Goal: Information Seeking & Learning: Learn about a topic

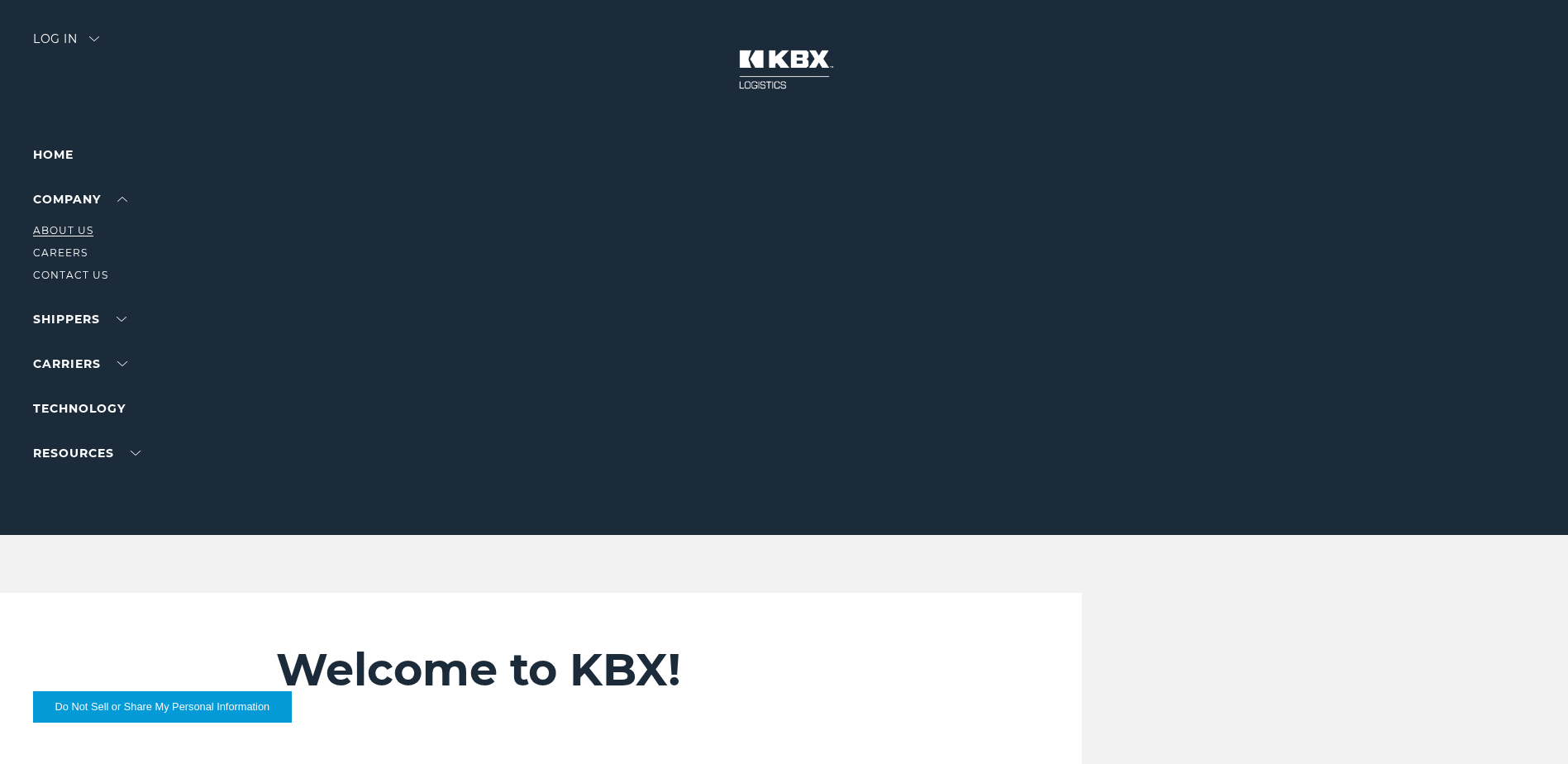
click at [78, 229] on link "About Us" at bounding box center [63, 230] width 61 height 12
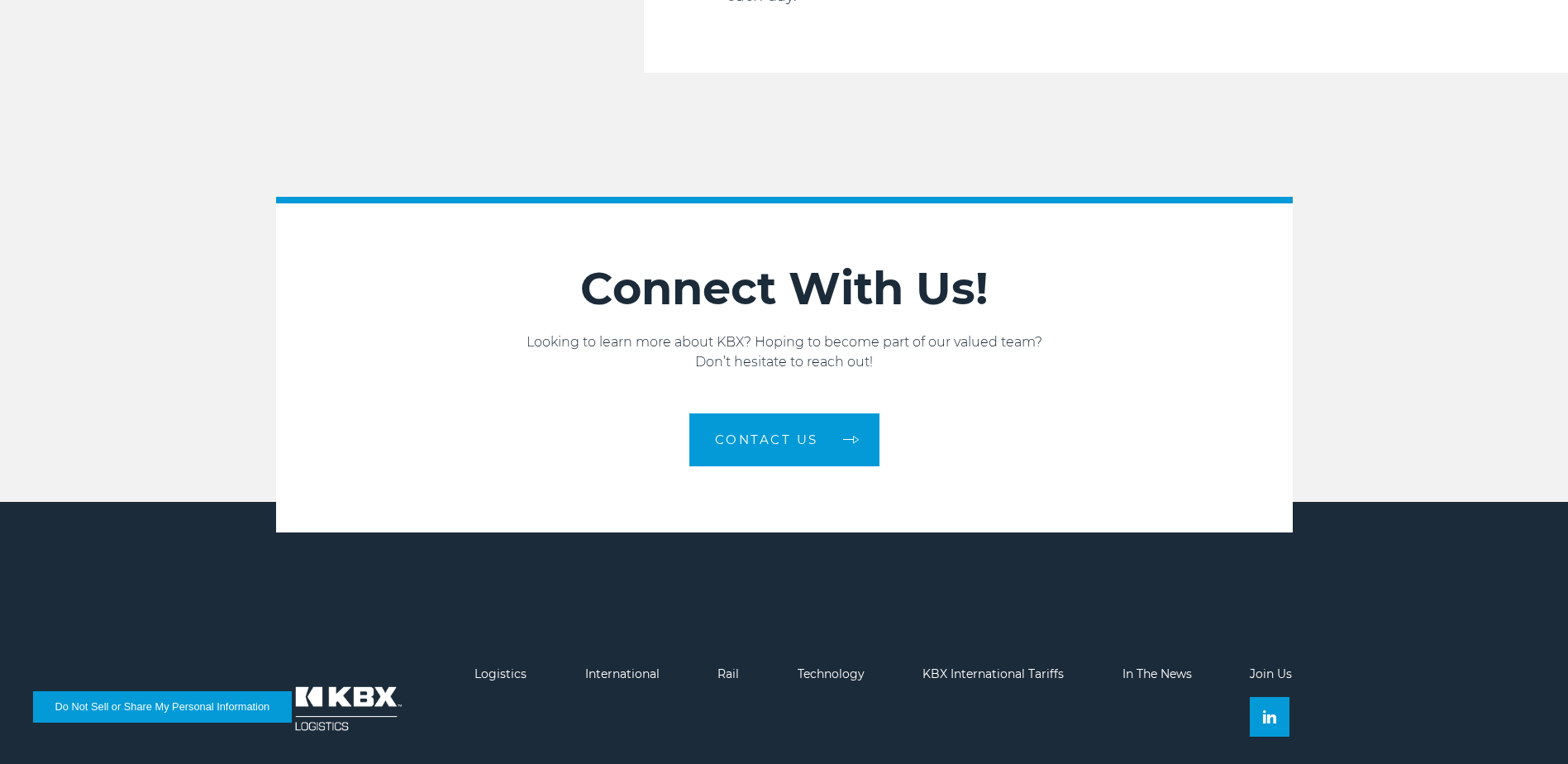
scroll to position [2799, 0]
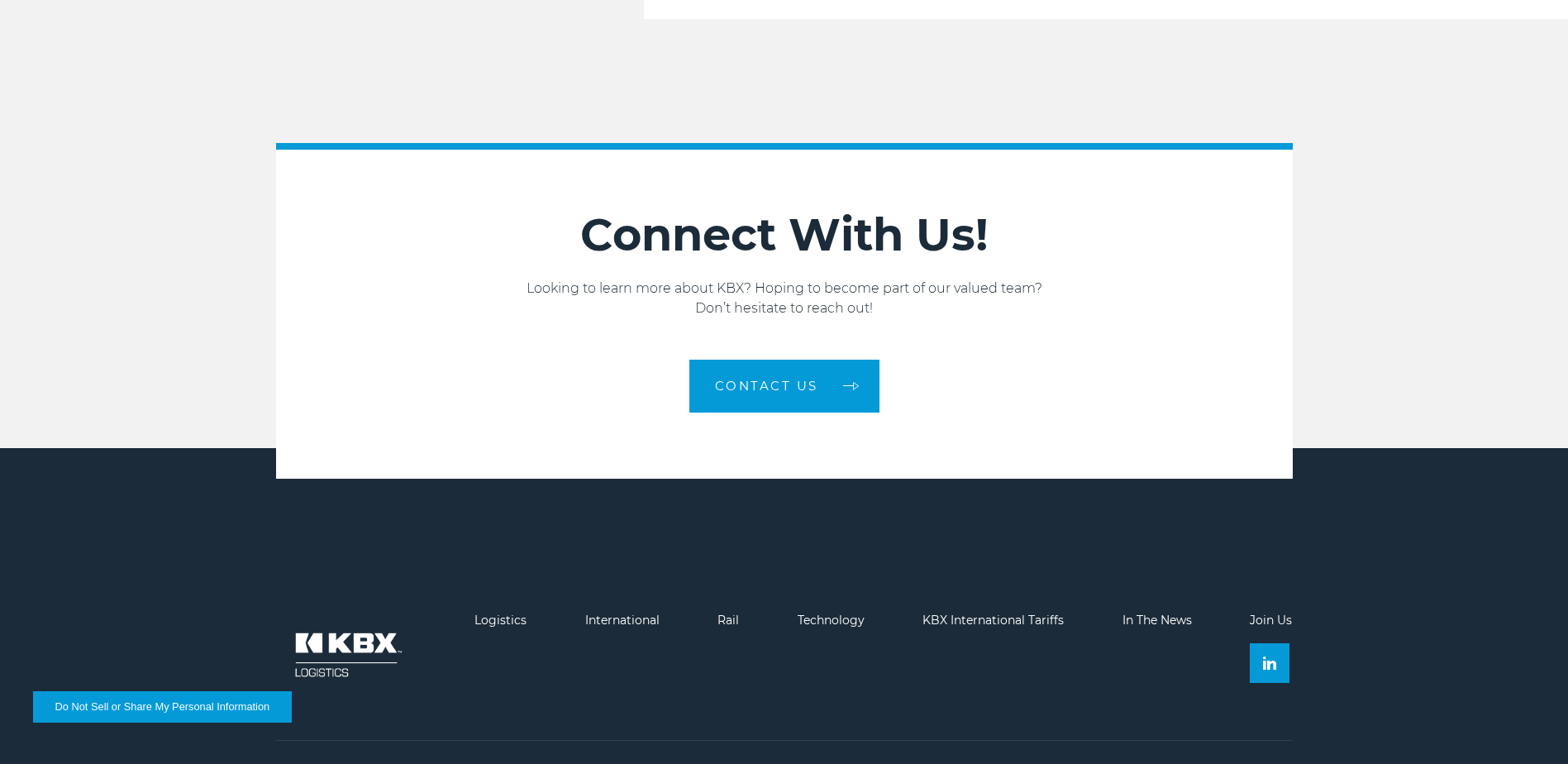
click at [847, 570] on footer "Logistics International Rail Technology KBX International Tariffs In The News J…" at bounding box center [784, 627] width 1568 height 356
click at [844, 612] on link "Technology" at bounding box center [832, 619] width 67 height 15
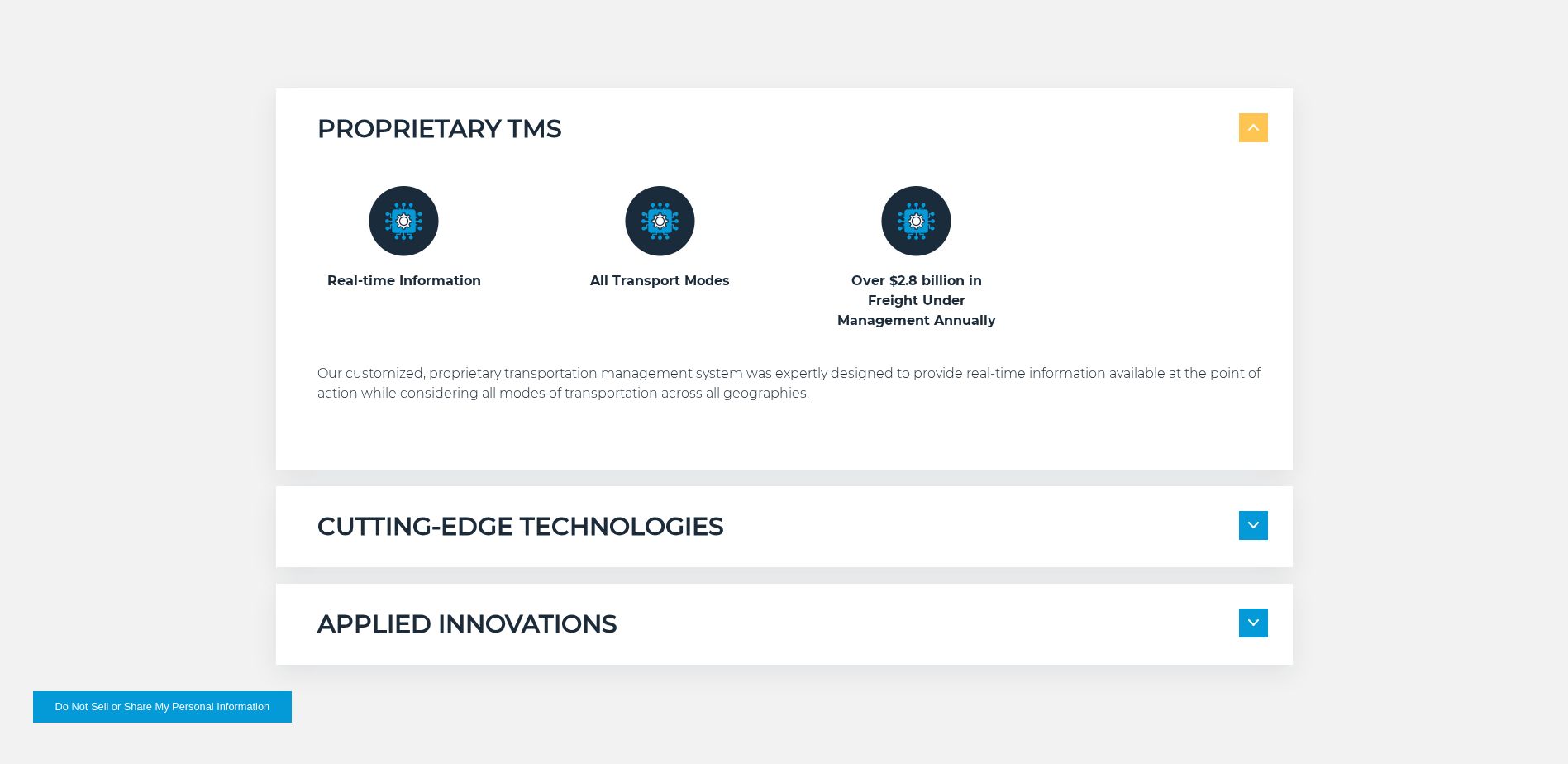
scroll to position [909, 0]
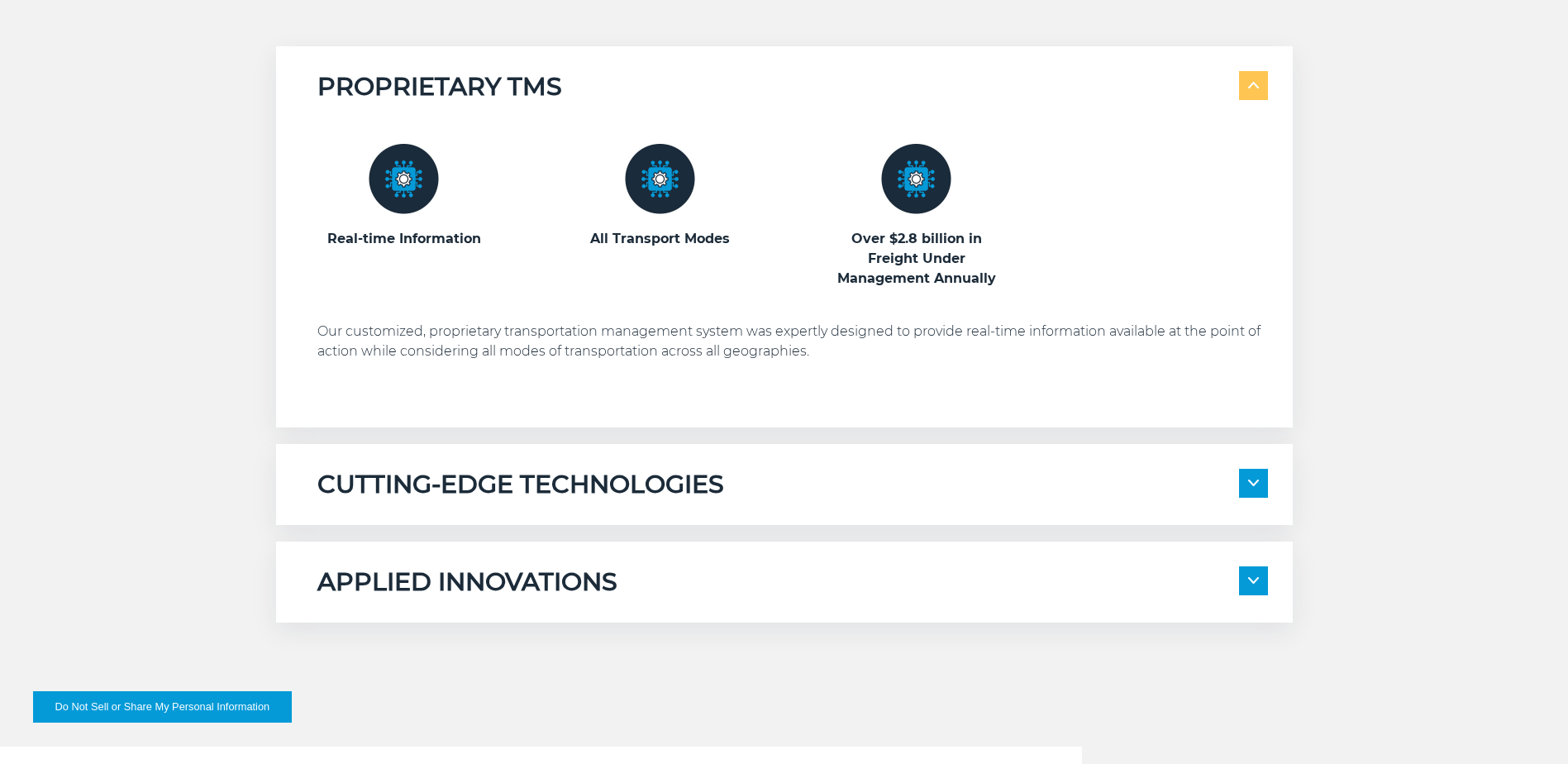
click at [1238, 486] on div "CUTTING-EDGE TECHNOLOGIES" at bounding box center [792, 485] width 950 height 32
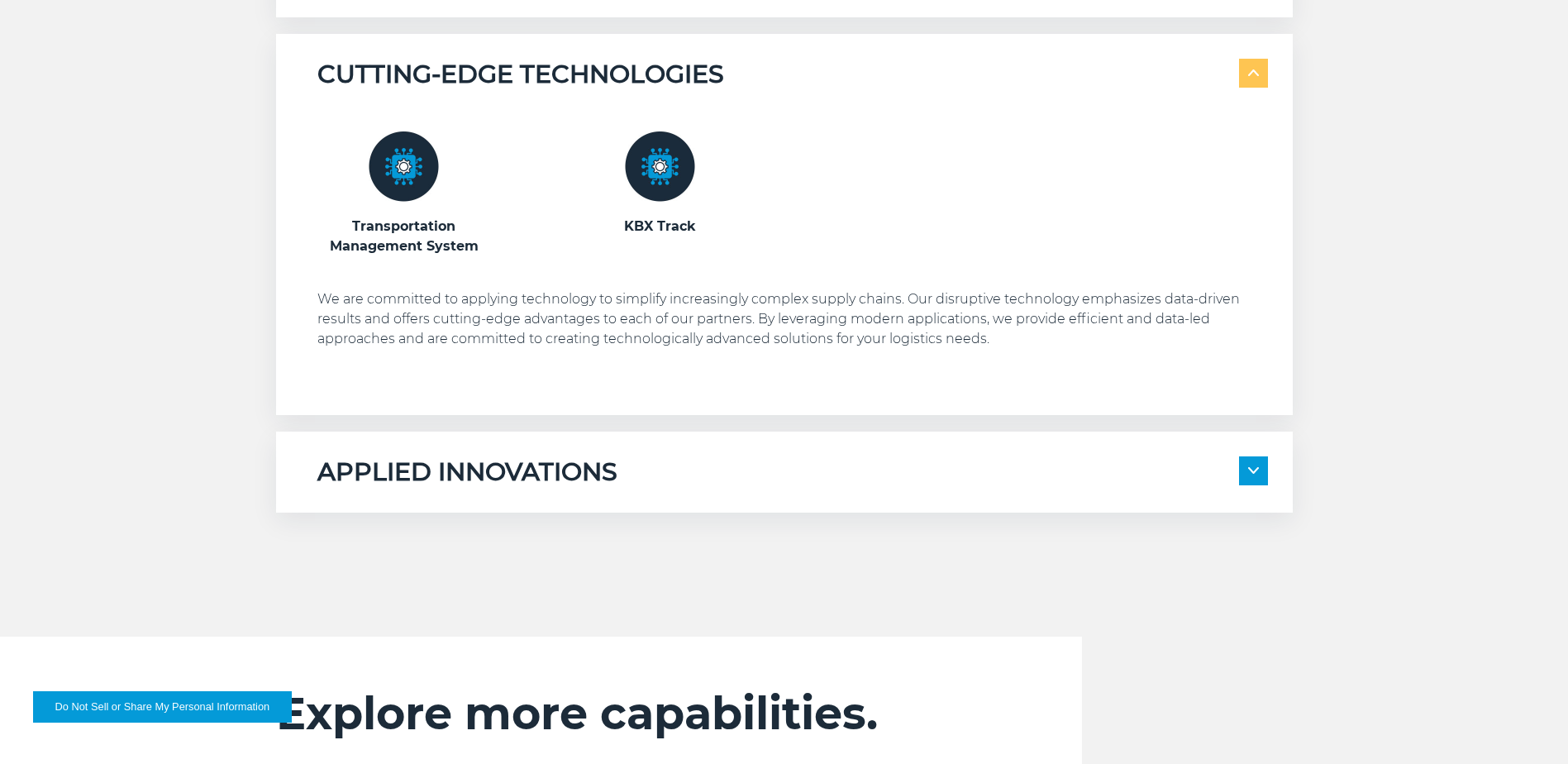
scroll to position [1323, 0]
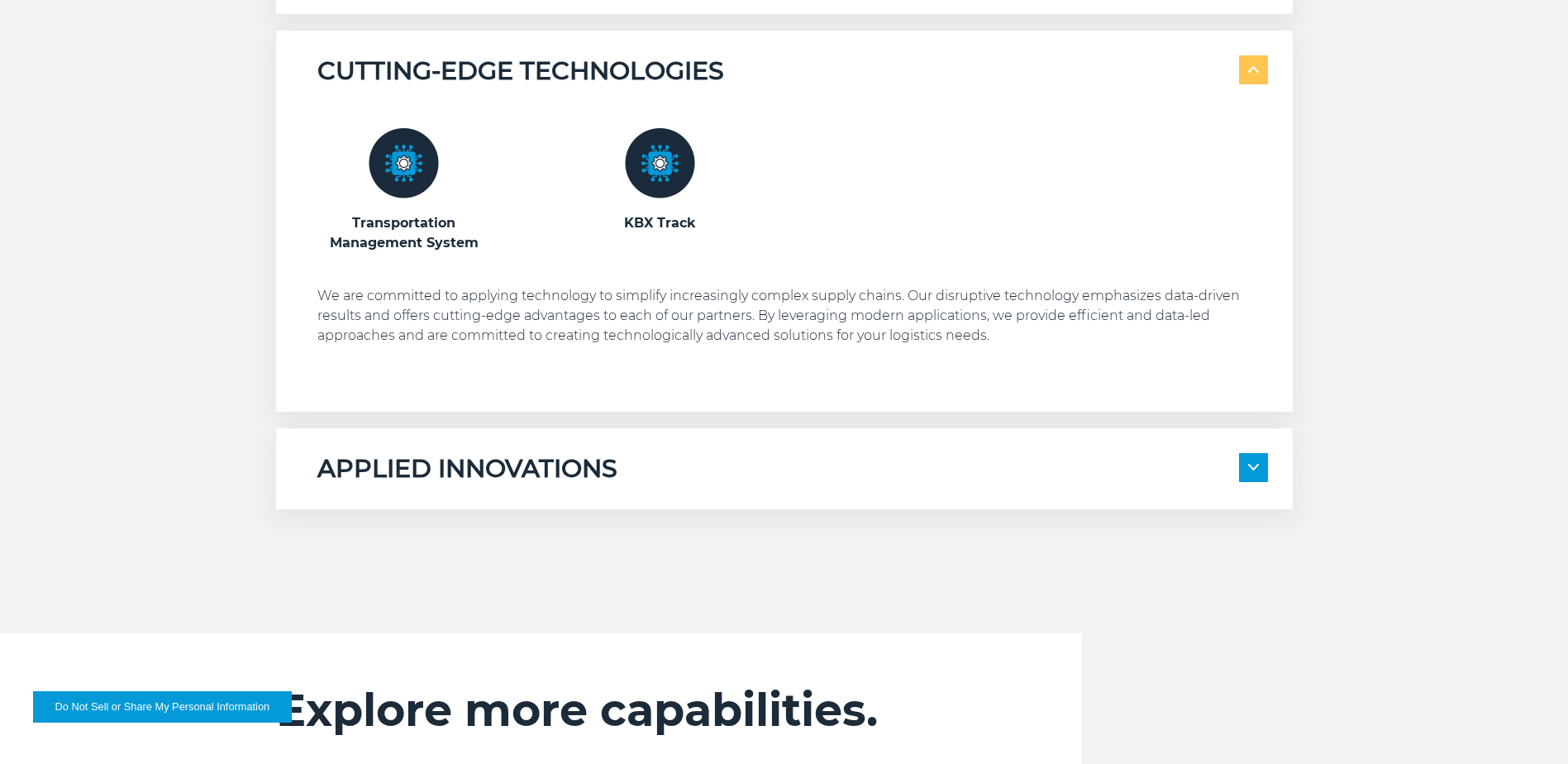
click at [1285, 425] on section "PROPRIETARY TMS Real-time Information All Transport Modes" at bounding box center [784, 70] width 1017 height 877
click at [1269, 447] on div "APPLIED INNOVATIONS Electronic Bill of Lading Automated Appointment Scheduling …" at bounding box center [784, 469] width 1017 height 81
click at [1264, 457] on span at bounding box center [1254, 467] width 29 height 29
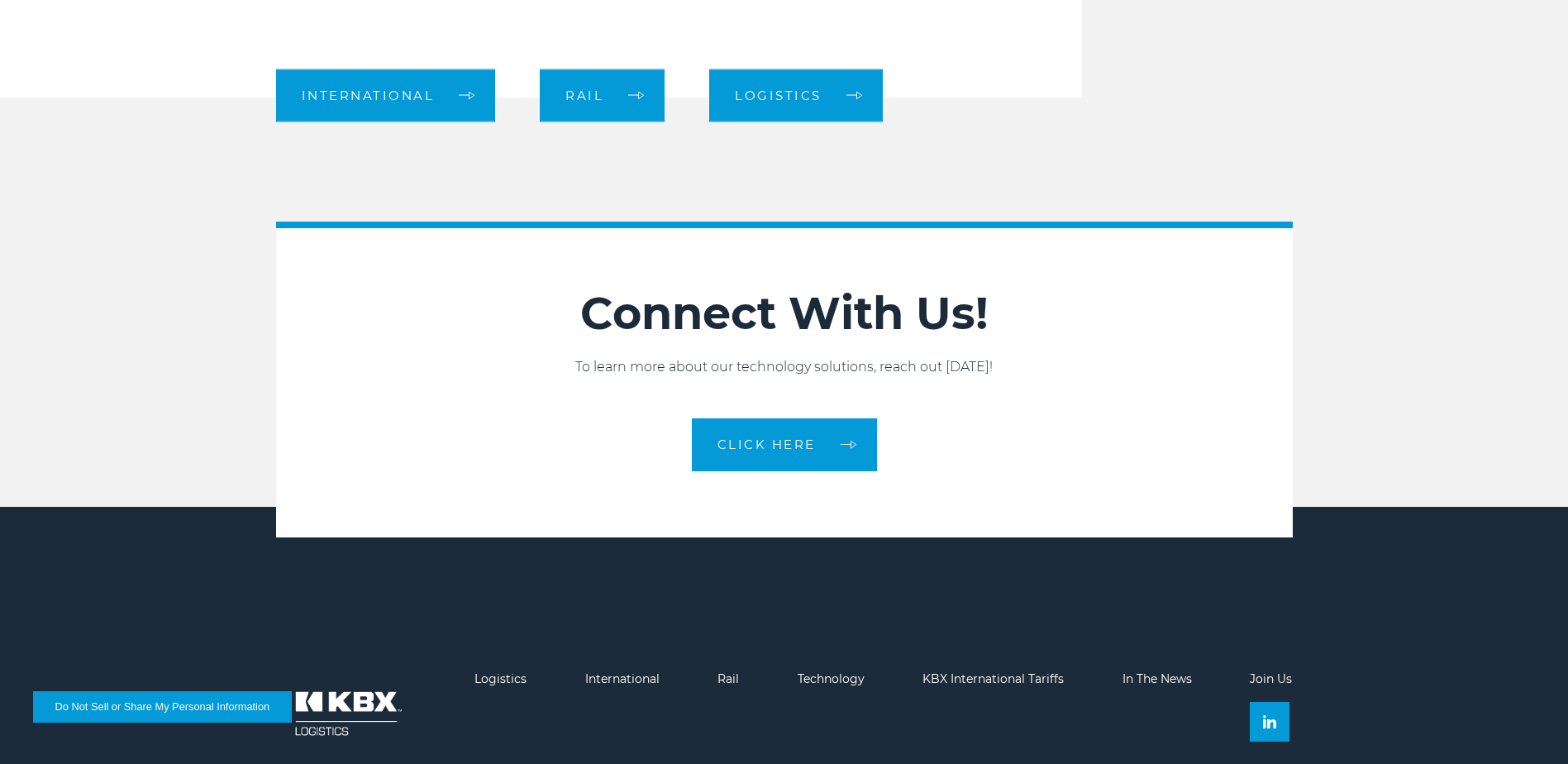
scroll to position [2169, 0]
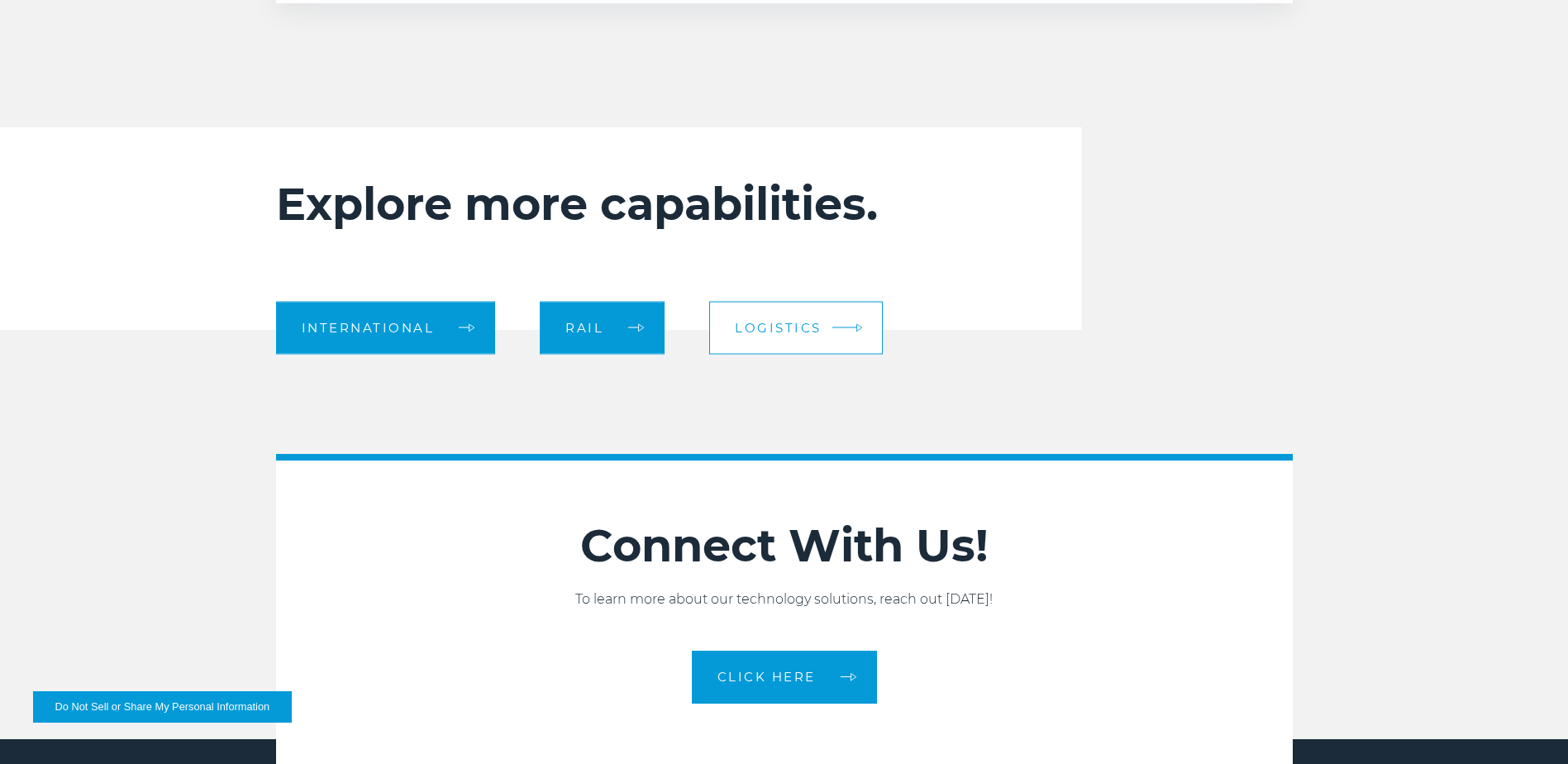
click at [765, 318] on link "Logistics" at bounding box center [795, 328] width 174 height 53
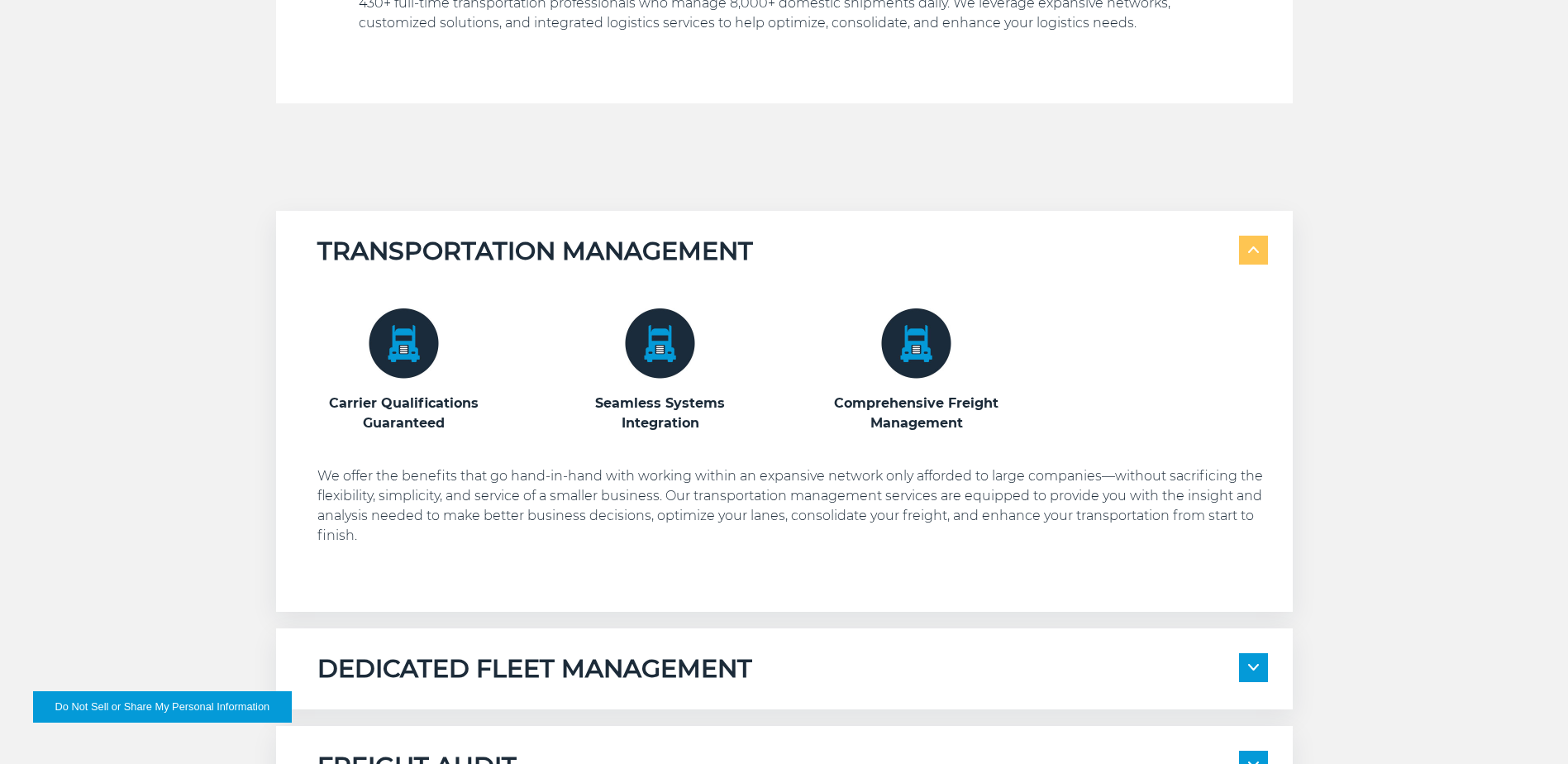
scroll to position [909, 0]
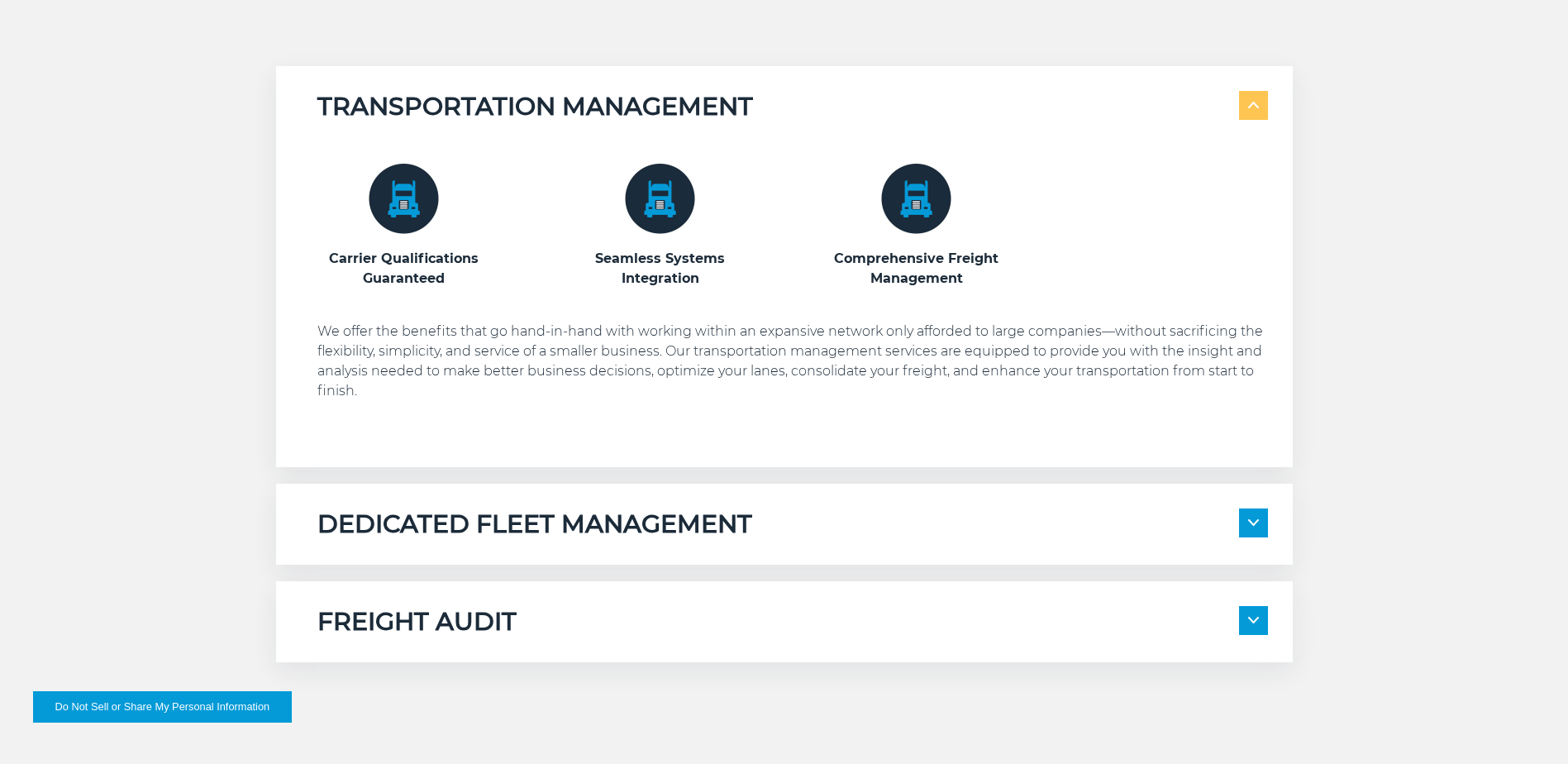
click at [756, 560] on div "DEDICATED FLEET MANAGEMENT Local Fleet Management Regional & Long-Haul Tours" at bounding box center [784, 524] width 1017 height 81
click at [1243, 521] on span at bounding box center [1254, 523] width 29 height 29
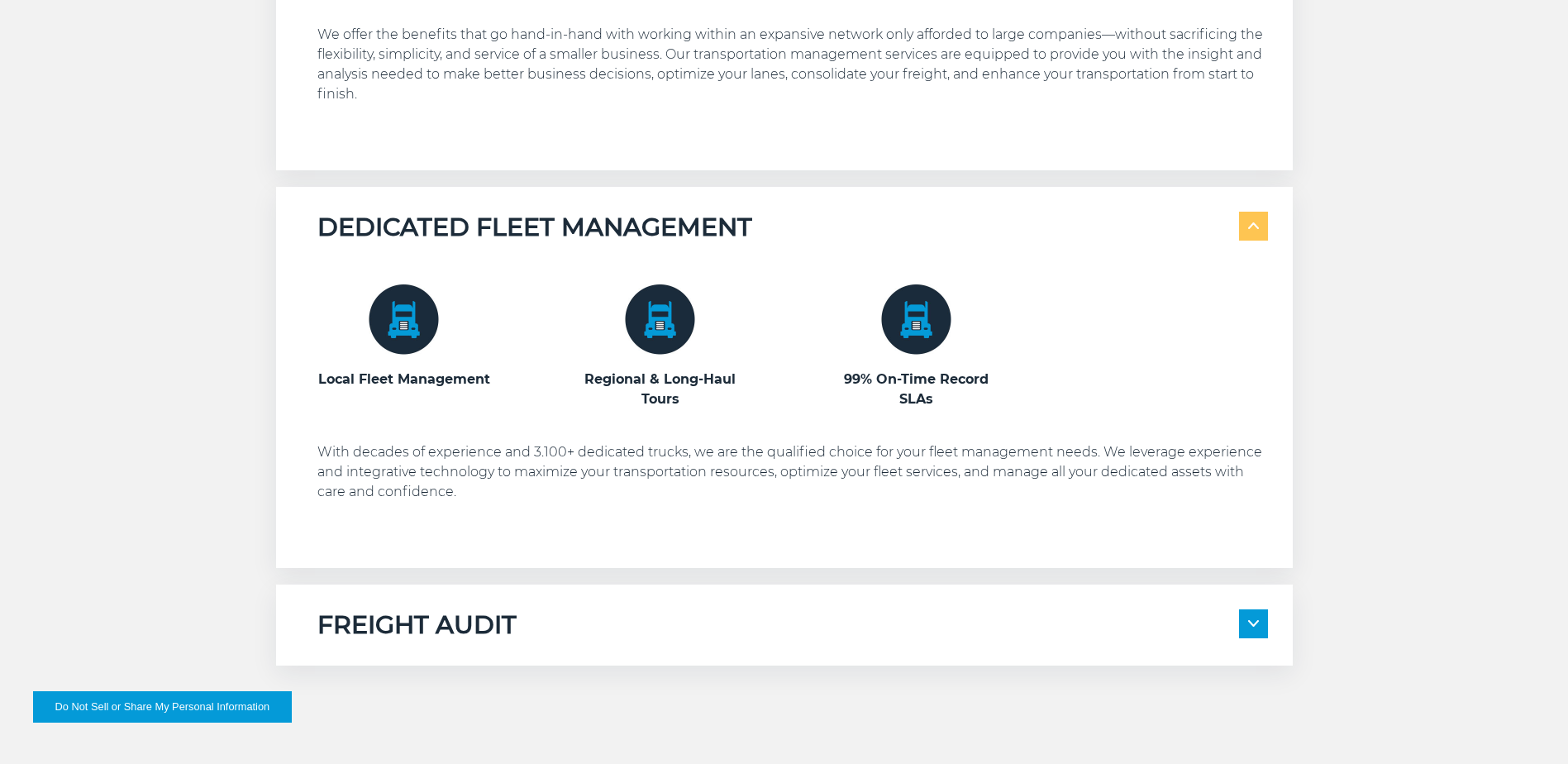
scroll to position [1406, 0]
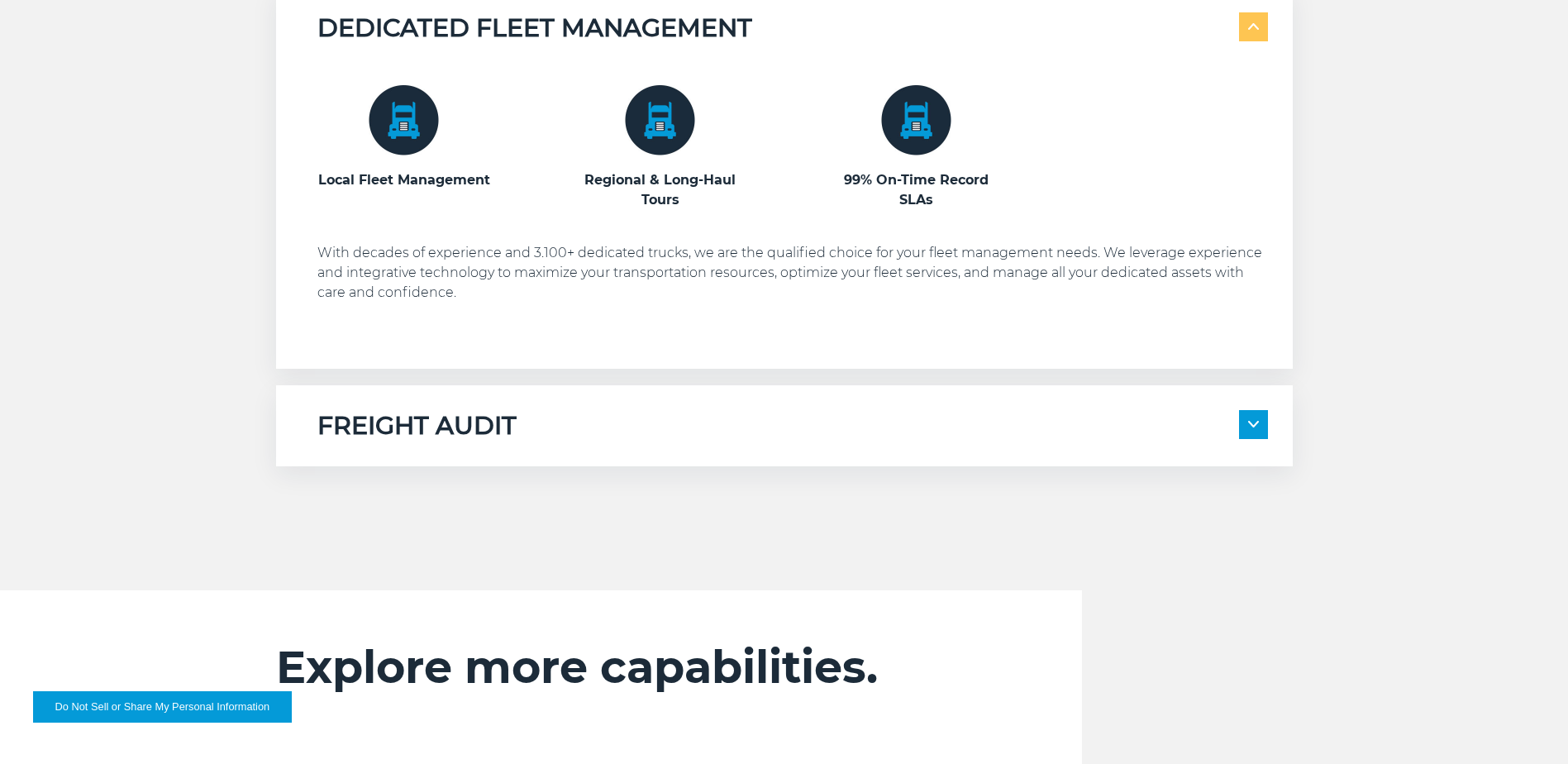
click at [1259, 414] on span at bounding box center [1254, 424] width 29 height 29
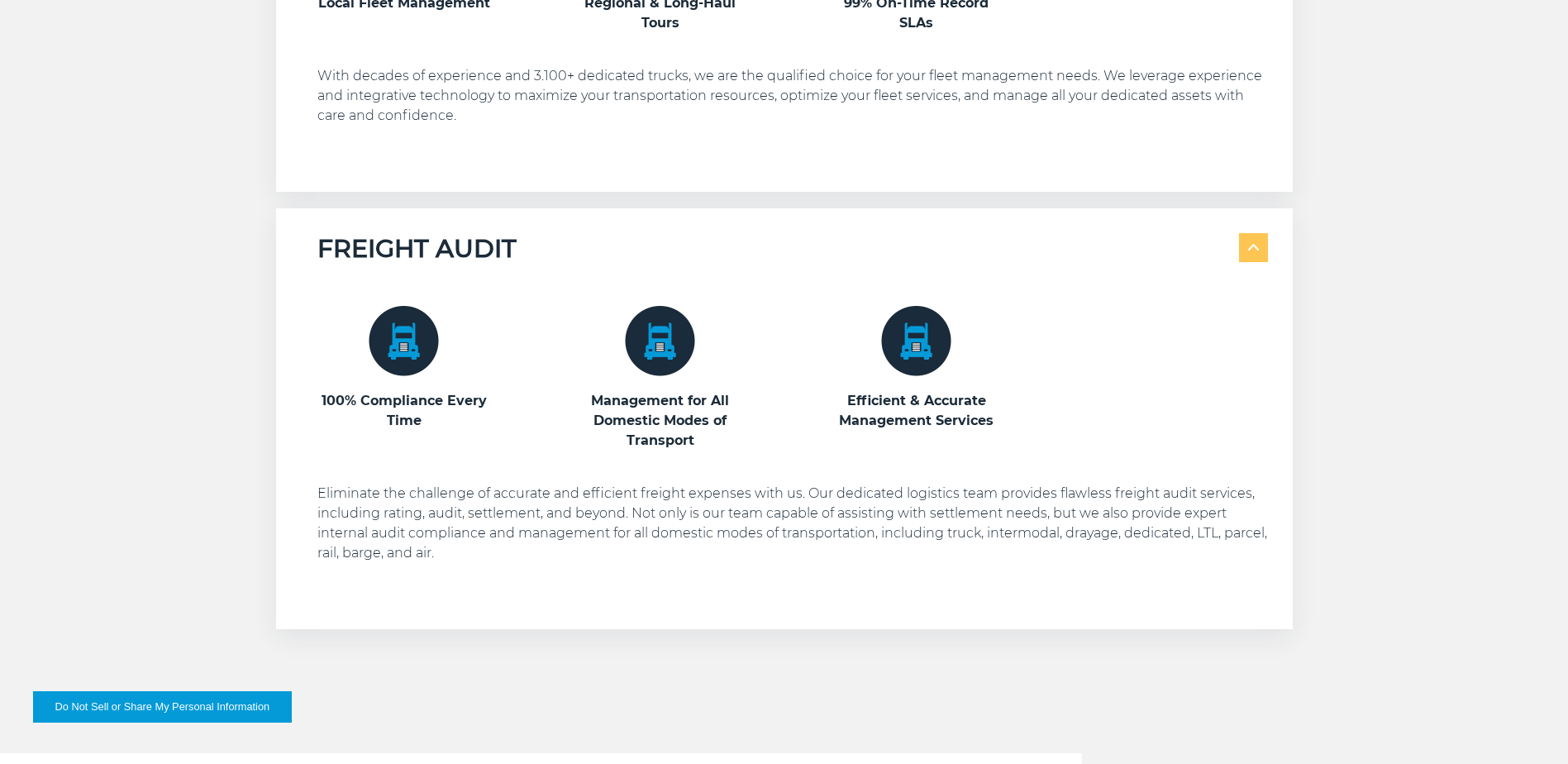
scroll to position [1488, 0]
